Goal: Task Accomplishment & Management: Complete application form

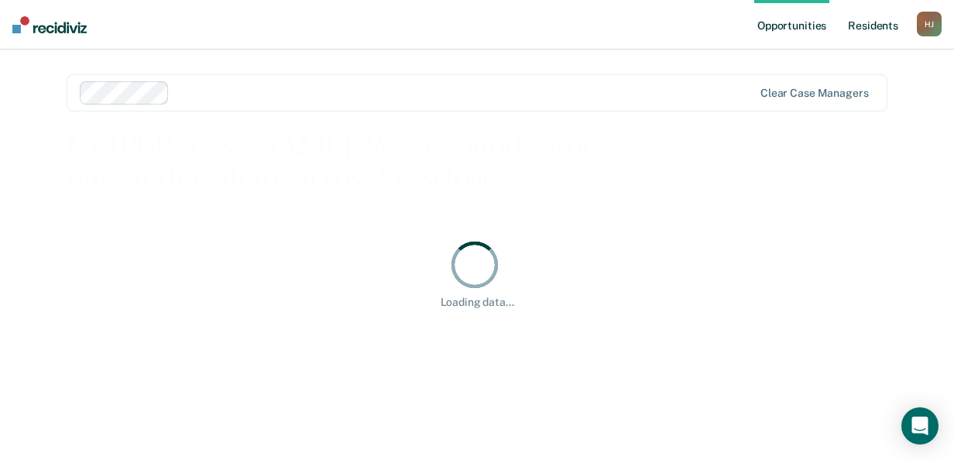
click at [880, 20] on link "Resident s" at bounding box center [873, 25] width 57 height 50
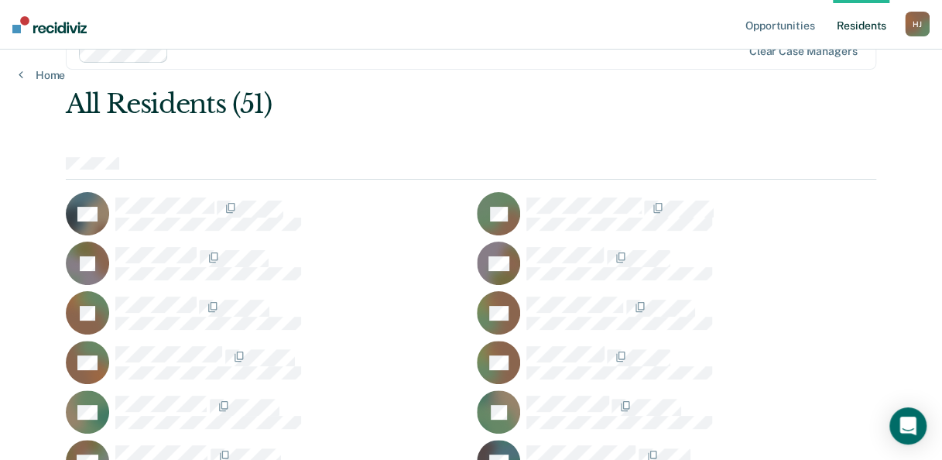
scroll to position [77, 0]
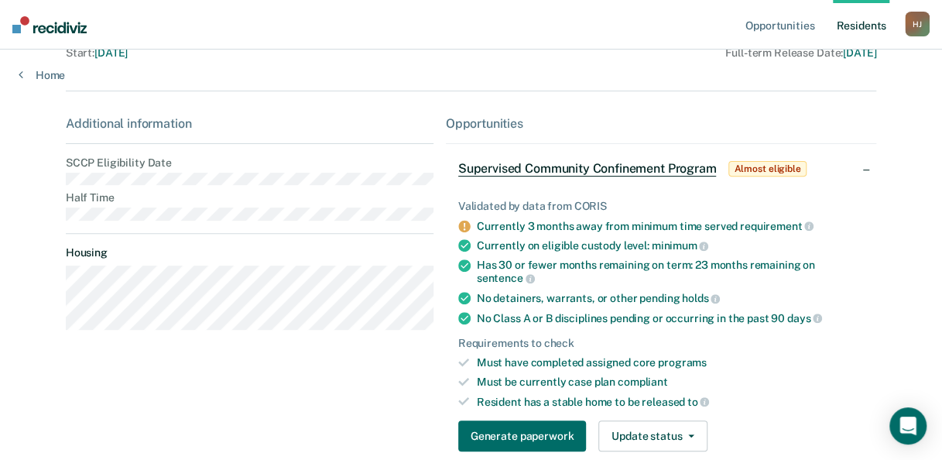
scroll to position [155, 0]
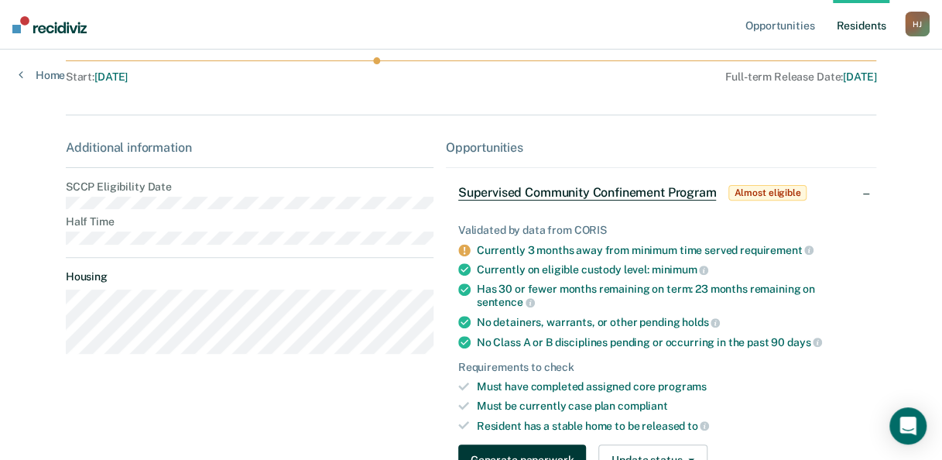
click at [523, 444] on button "Generate paperwork" at bounding box center [522, 459] width 128 height 31
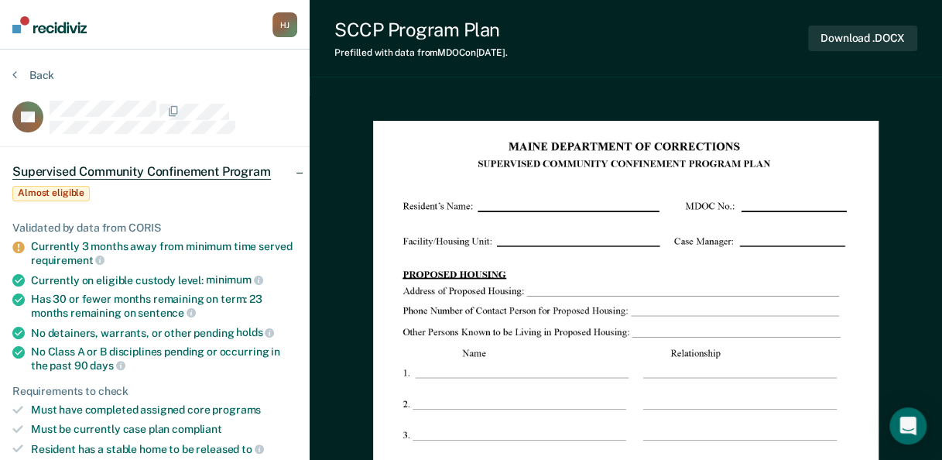
drag, startPoint x: 478, startPoint y: 358, endPoint x: 386, endPoint y: 96, distance: 277.7
drag, startPoint x: 520, startPoint y: 149, endPoint x: 465, endPoint y: 376, distance: 234.3
drag, startPoint x: 465, startPoint y: 376, endPoint x: 424, endPoint y: 94, distance: 284.7
drag, startPoint x: 424, startPoint y: 94, endPoint x: 853, endPoint y: 39, distance: 432.5
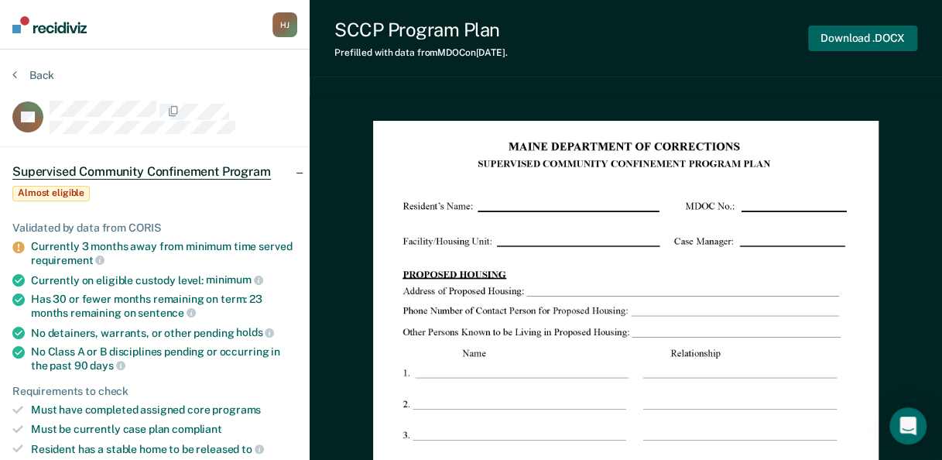
click at [853, 39] on button "Download .DOCX" at bounding box center [862, 39] width 109 height 26
click at [20, 70] on button "Back" at bounding box center [33, 75] width 42 height 14
